Goal: Information Seeking & Learning: Learn about a topic

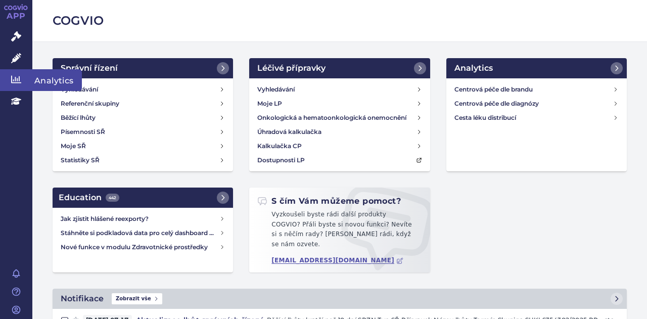
click at [10, 81] on link "Analytics" at bounding box center [16, 79] width 32 height 21
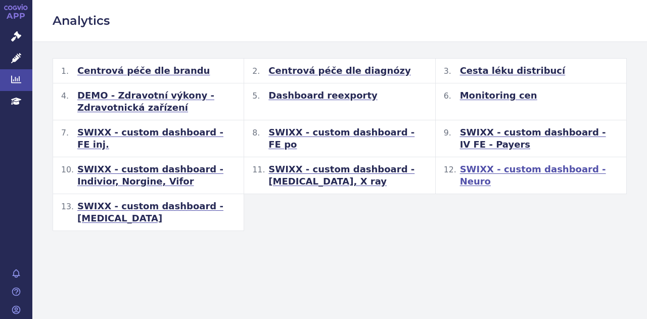
click at [509, 165] on span "SWIXX - custom dashboard - Neuro" at bounding box center [539, 175] width 158 height 24
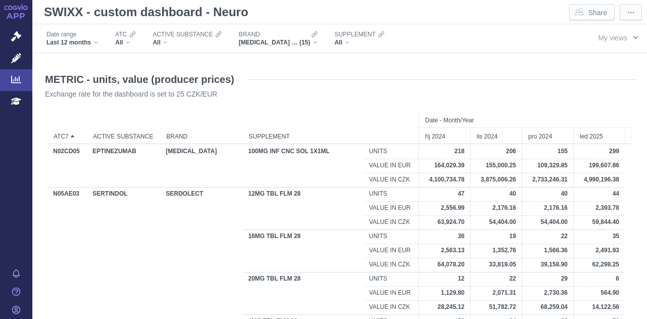
click at [632, 39] on span "button" at bounding box center [636, 37] width 8 height 8
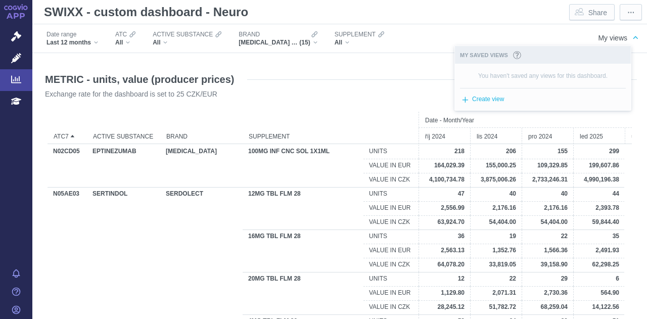
click at [330, 99] on p "Exchange rate for the dashboard is set to 25 CZK/EUR" at bounding box center [325, 95] width 560 height 10
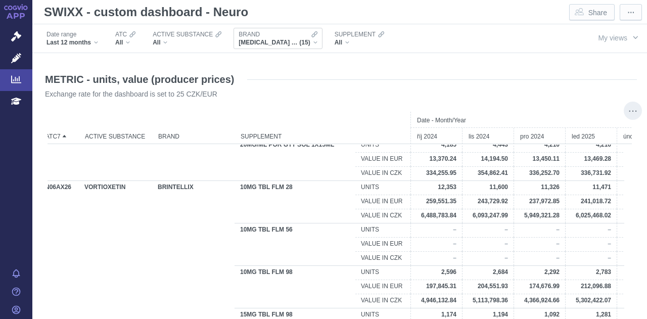
click at [312, 41] on div "ABILIFY MAINTENA, BRINTELLIX, CIPRALEX, CISORDINOL, EBIXA, FLUANXOL, NORTRILEN,…" at bounding box center [278, 42] width 78 height 8
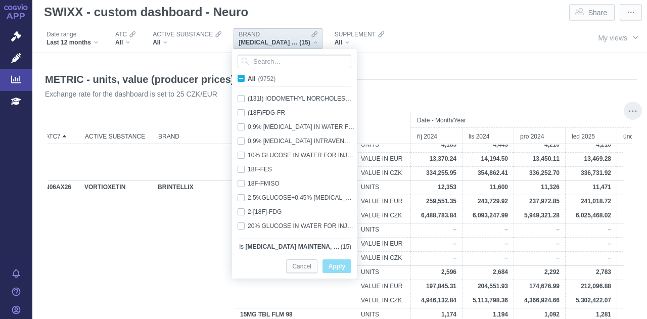
click at [312, 41] on div "ABILIFY MAINTENA, BRINTELLIX, CIPRALEX, CISORDINOL, EBIXA, FLUANXOL, NORTRILEN,…" at bounding box center [278, 42] width 78 height 8
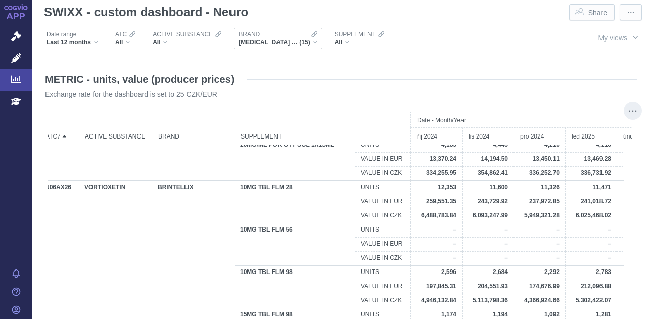
click at [312, 41] on div "ABILIFY MAINTENA, BRINTELLIX, CIPRALEX, CISORDINOL, EBIXA, FLUANXOL, NORTRILEN,…" at bounding box center [278, 42] width 78 height 8
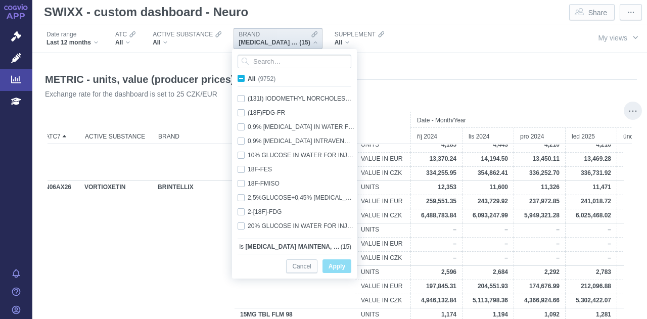
click at [337, 267] on span "Apply" at bounding box center [337, 266] width 17 height 13
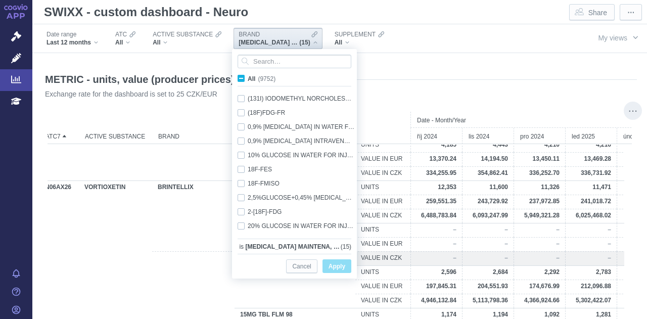
click at [207, 256] on div "BRINTELLIX" at bounding box center [193, 258] width 82 height 14
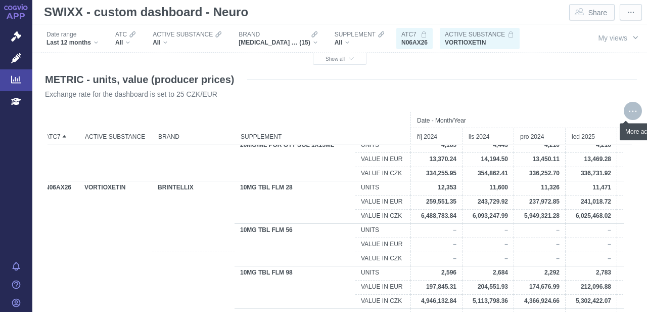
click at [626, 114] on div "More actions" at bounding box center [633, 111] width 18 height 18
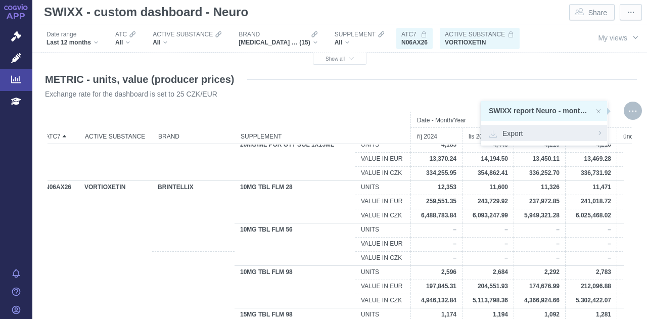
click at [513, 132] on span "Export" at bounding box center [544, 133] width 111 height 10
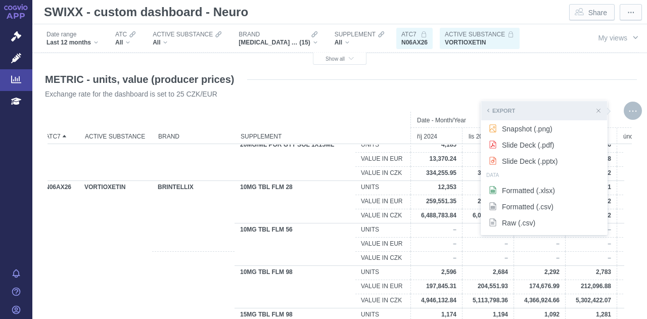
click at [513, 132] on span "Snapshot (.png)" at bounding box center [544, 128] width 111 height 10
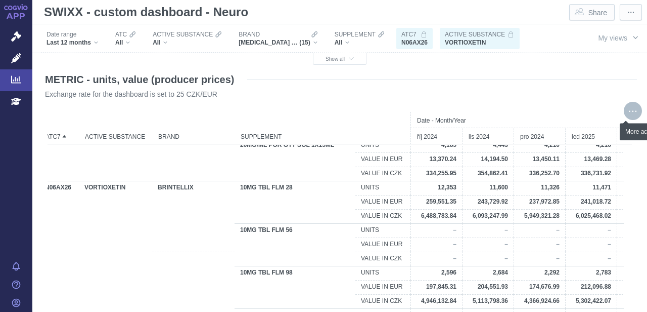
click at [629, 114] on div "More actions" at bounding box center [633, 111] width 18 height 18
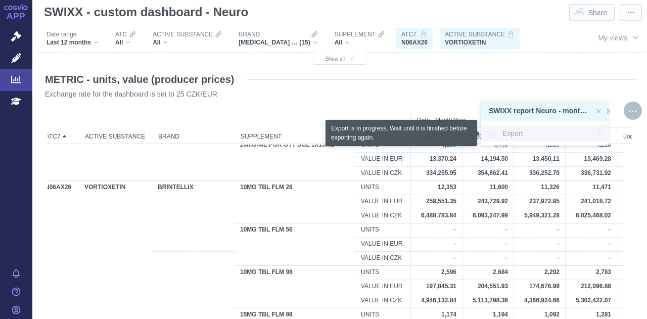
click at [574, 129] on span "Export" at bounding box center [544, 133] width 111 height 10
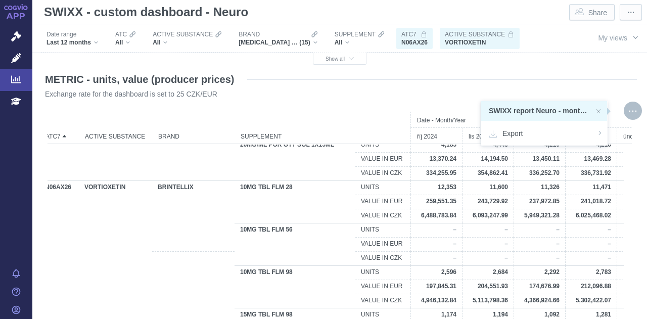
click at [399, 97] on p "Exchange rate for the dashboard is set to 25 CZK/EUR" at bounding box center [325, 95] width 560 height 10
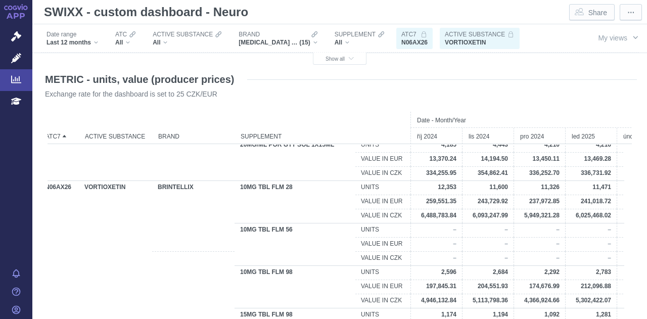
click at [399, 97] on p "Exchange rate for the dashboard is set to 25 CZK/EUR" at bounding box center [325, 95] width 560 height 10
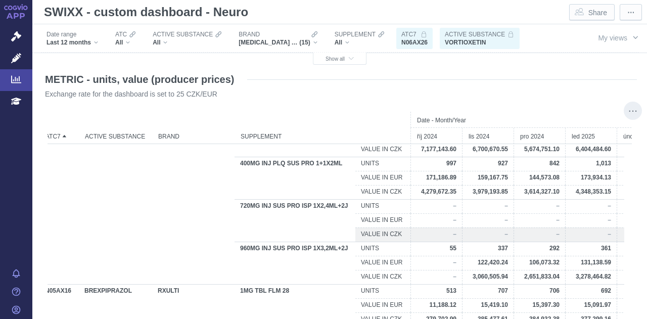
scroll to position [469, 0]
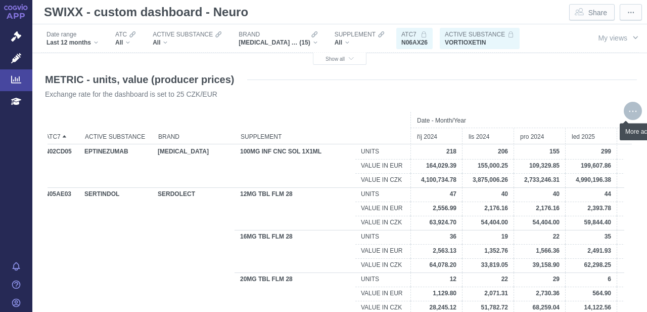
click at [625, 114] on div "More actions" at bounding box center [633, 111] width 18 height 18
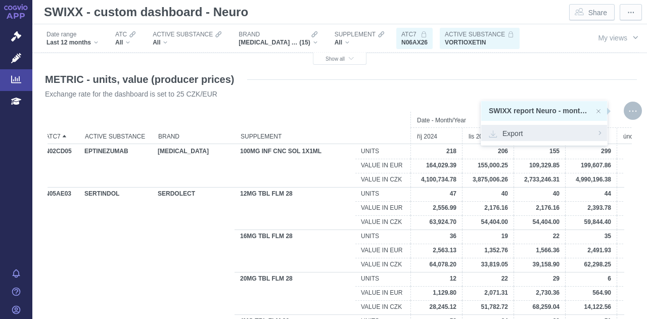
click at [584, 134] on span "Export" at bounding box center [544, 133] width 111 height 10
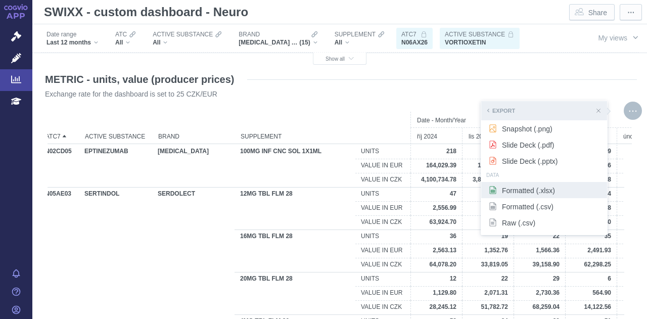
click at [525, 192] on span "Formatted (.xlsx)" at bounding box center [544, 190] width 111 height 10
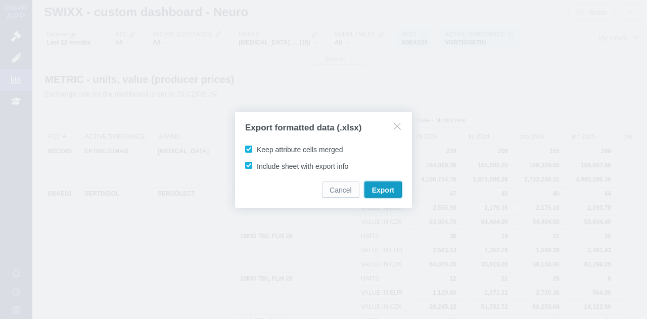
click at [385, 189] on span "Export" at bounding box center [383, 190] width 22 height 10
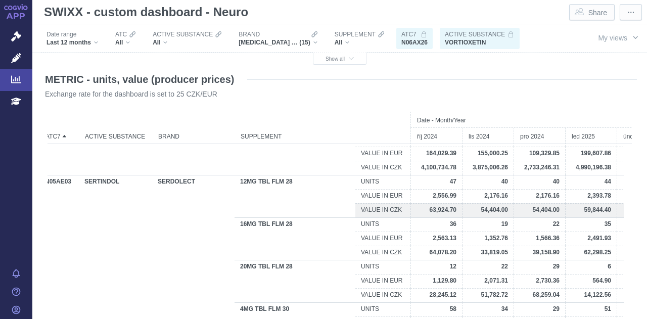
scroll to position [0, 0]
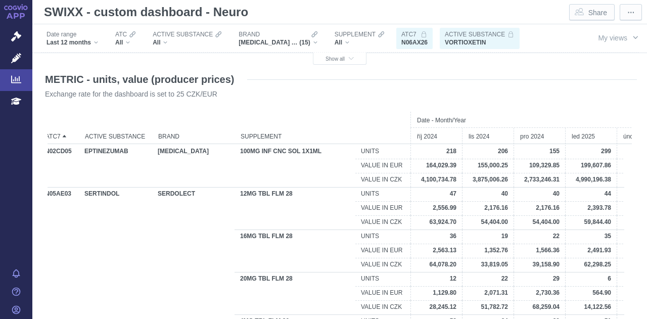
click at [419, 44] on span "N06AX26" at bounding box center [415, 42] width 26 height 8
click at [349, 57] on icon "button" at bounding box center [351, 59] width 5 height 6
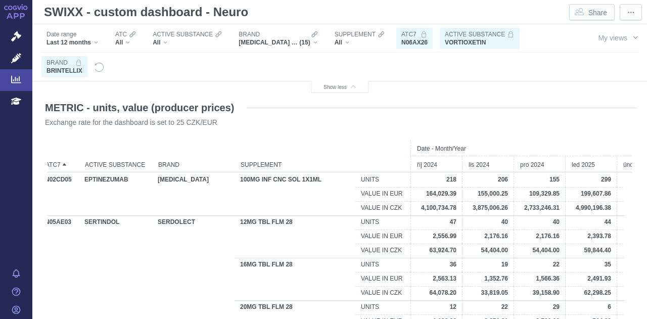
drag, startPoint x: 57, startPoint y: 64, endPoint x: 72, endPoint y: 68, distance: 15.2
click at [72, 68] on div "BRAND BRINTELLIX" at bounding box center [65, 67] width 36 height 16
click at [632, 38] on span "button" at bounding box center [636, 37] width 8 height 8
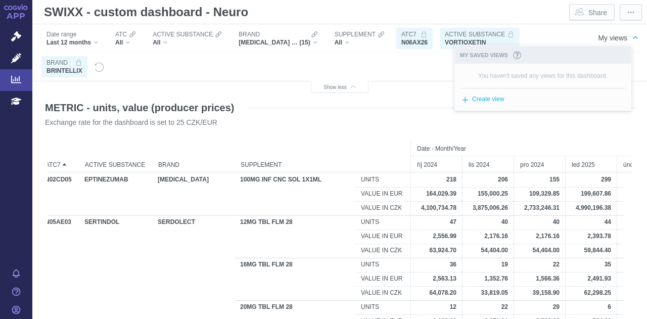
click at [421, 67] on div "Filters" at bounding box center [334, 67] width 459 height 28
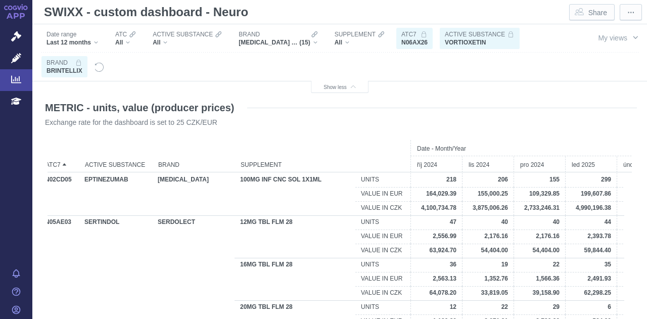
click at [467, 41] on span "VORTIOXETIN" at bounding box center [465, 42] width 41 height 8
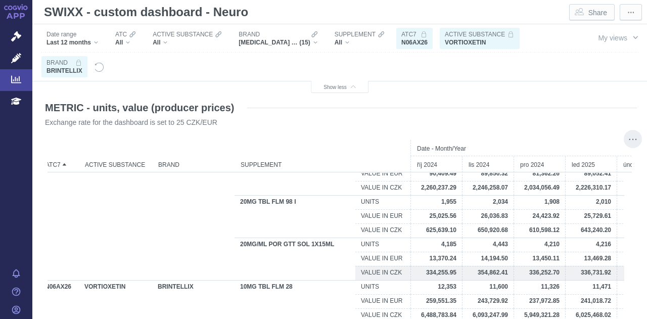
scroll to position [1067, 0]
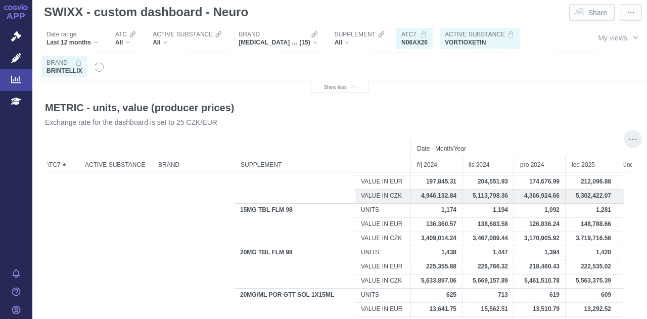
click at [532, 193] on span "4,366,924.66" at bounding box center [541, 195] width 35 height 7
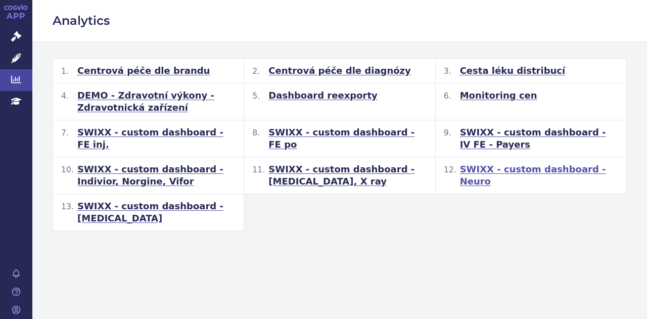
click at [478, 172] on span "SWIXX - custom dashboard - Neuro" at bounding box center [539, 175] width 158 height 24
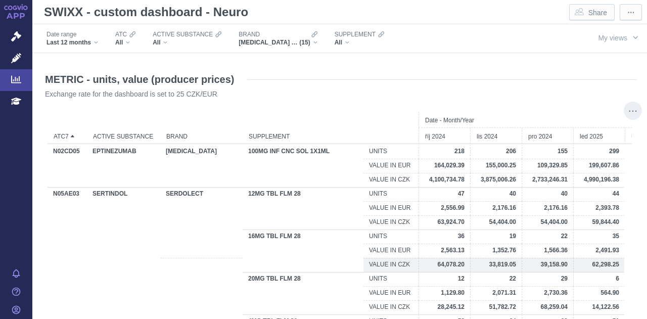
click at [161, 258] on div "SERDOLECT" at bounding box center [201, 265] width 82 height 14
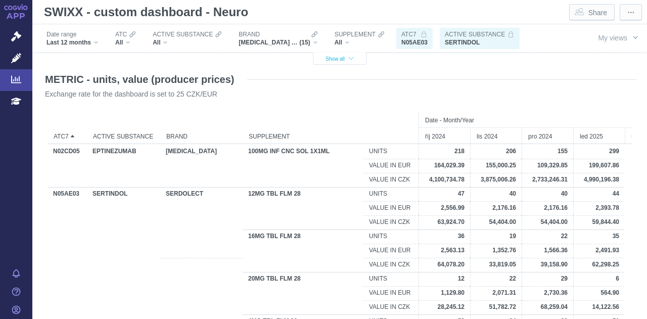
click at [344, 57] on span "Show all" at bounding box center [340, 59] width 28 height 6
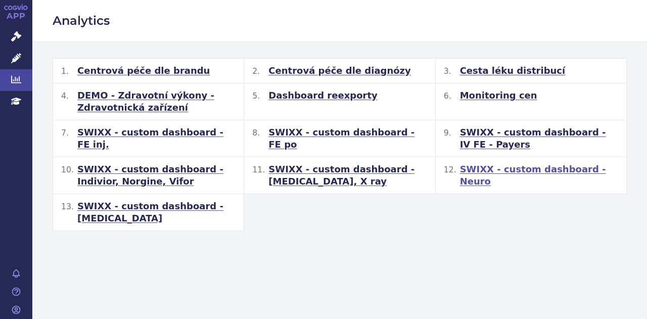
click at [515, 167] on span "SWIXX - custom dashboard - Neuro" at bounding box center [539, 175] width 158 height 24
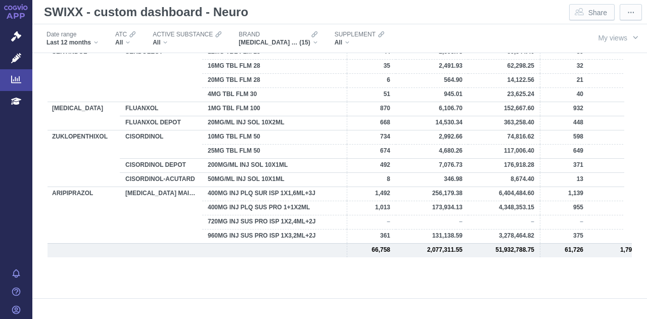
scroll to position [0, 89]
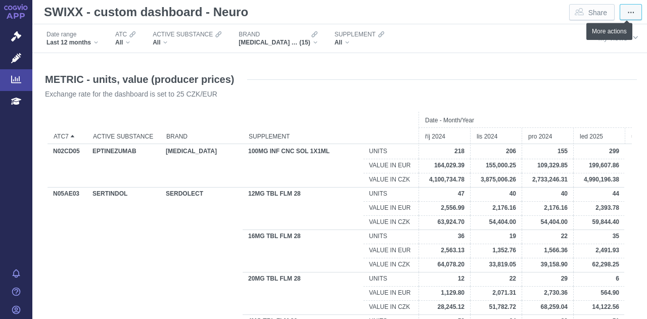
click at [628, 11] on span "⋯" at bounding box center [631, 13] width 7 height 10
click at [617, 28] on span "Export" at bounding box center [621, 31] width 18 height 9
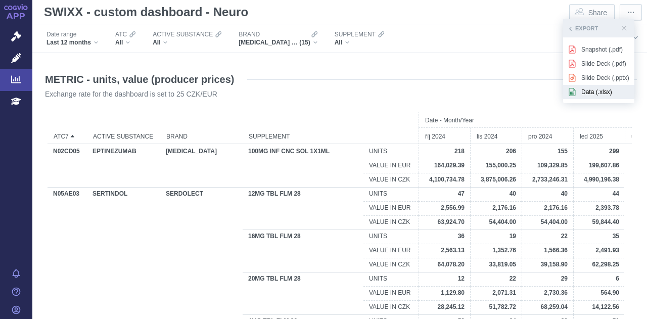
click at [587, 93] on span "Data (.xlsx)" at bounding box center [606, 91] width 48 height 9
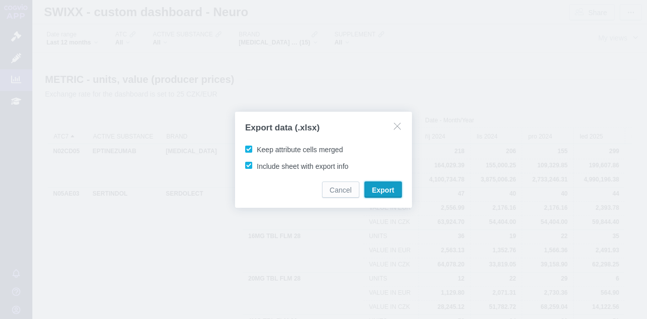
click at [388, 183] on button "Export" at bounding box center [383, 190] width 37 height 16
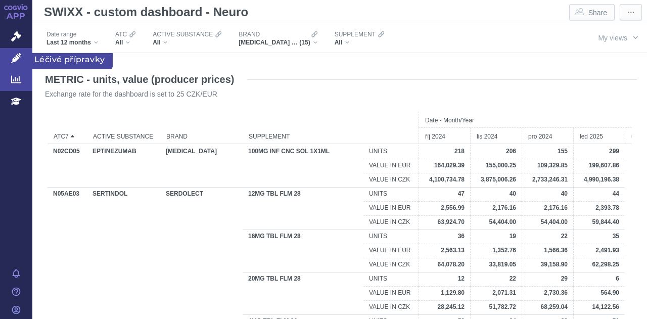
click at [13, 55] on icon at bounding box center [16, 58] width 10 height 10
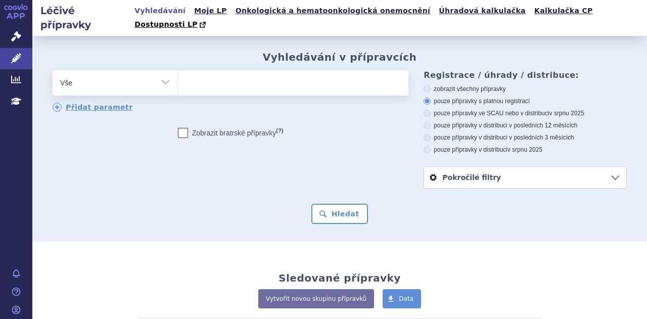
click at [204, 70] on ul at bounding box center [292, 80] width 228 height 21
click at [178, 70] on select at bounding box center [178, 82] width 1 height 25
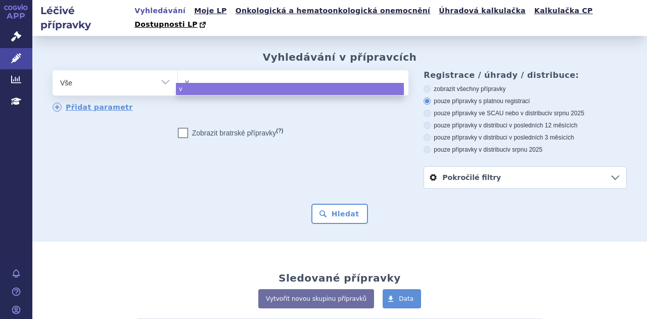
type input "vy"
type input "vye"
type input "vyep"
type input "vyept"
type input "vyepti"
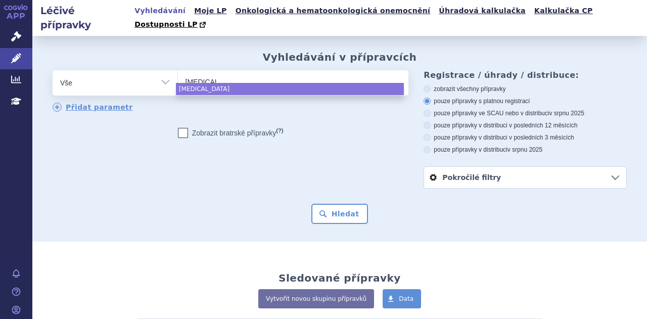
select select "vyepti"
type input "ab"
type input "abil"
type input "abili"
type input "abilify"
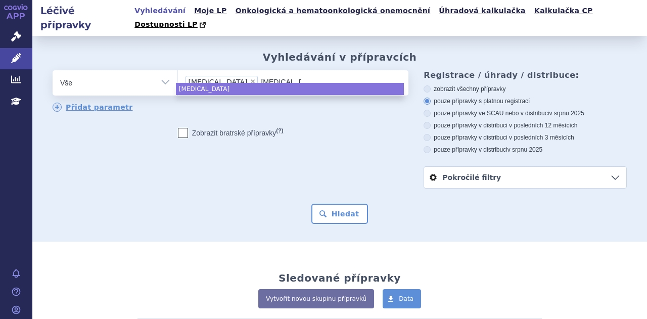
type input "abilify"
type input "abilify ma"
type input "abilify mai"
type input "abilify main"
type input "abilify maine"
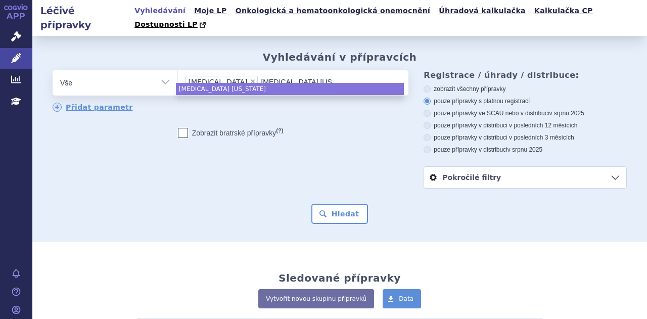
type input "abilify mainen"
type input "abilify mainena"
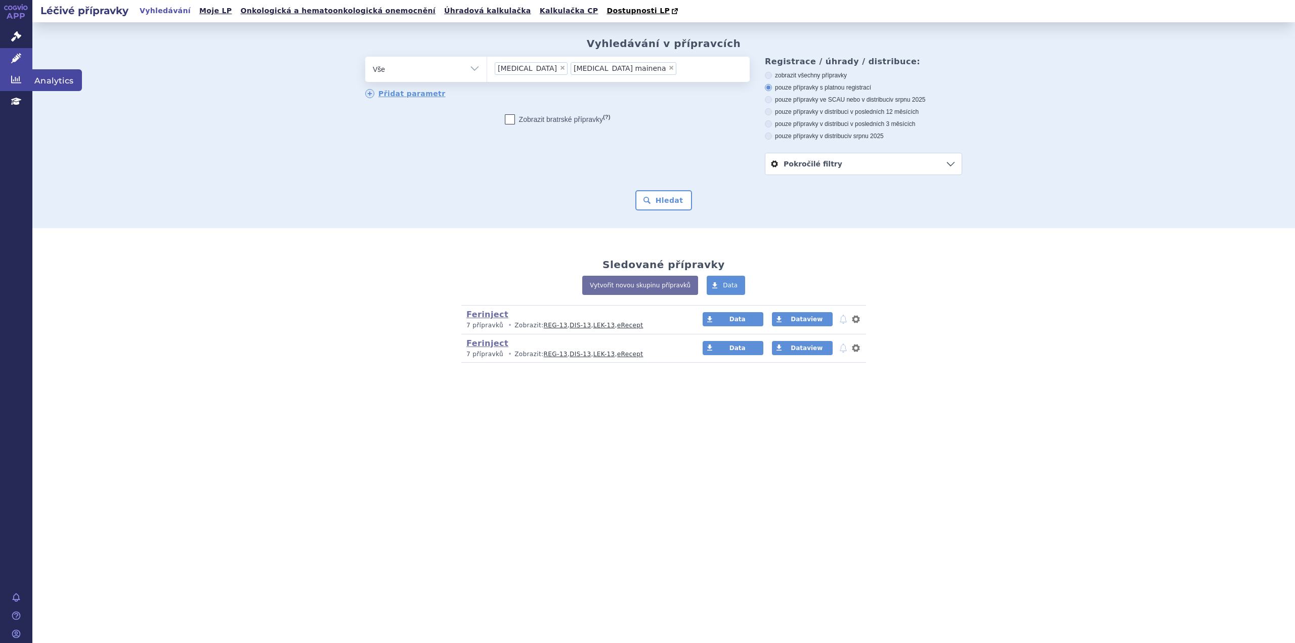
click at [11, 81] on icon at bounding box center [16, 80] width 10 height 8
